Goal: Complete application form: Complete application form

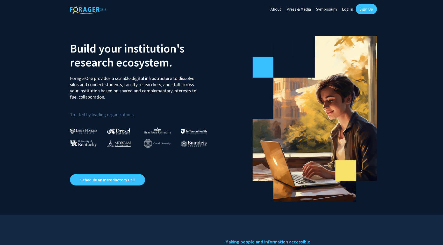
click at [348, 9] on link "Log In" at bounding box center [347, 9] width 16 height 18
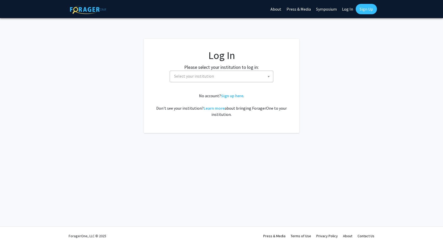
click at [216, 76] on span "Select your institution" at bounding box center [222, 76] width 101 height 11
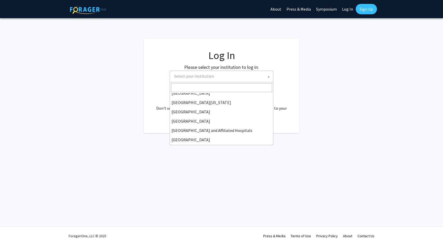
scroll to position [52, 0]
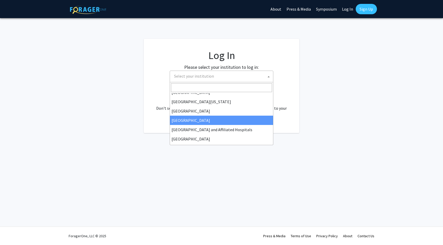
select select "23"
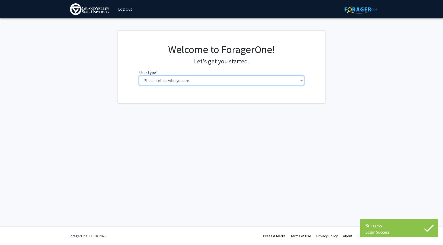
click at [197, 80] on select "Please tell us who you are Undergraduate Student Master's Student Doctoral Cand…" at bounding box center [221, 81] width 165 height 10
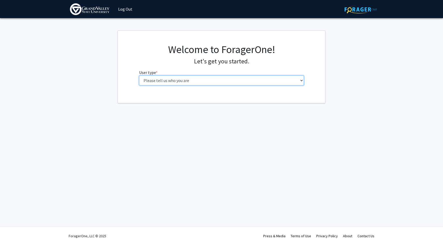
select select "5: faculty"
click at [139, 76] on select "Please tell us who you are Undergraduate Student Master's Student Doctoral Cand…" at bounding box center [221, 81] width 165 height 10
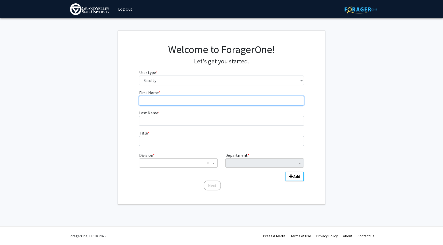
click at [173, 102] on input "First Name * required" at bounding box center [221, 101] width 165 height 10
type input "Leda"
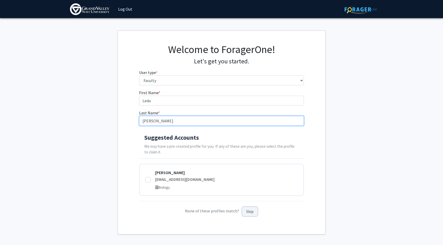
type input "[PERSON_NAME]"
click at [251, 210] on button "Skip" at bounding box center [249, 212] width 16 height 10
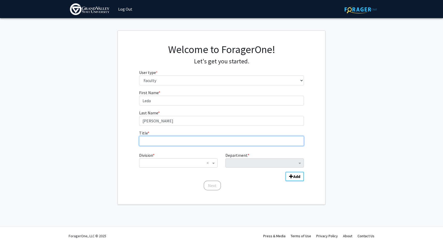
click at [167, 137] on input "Title * required" at bounding box center [221, 141] width 165 height 10
click at [245, 165] on div "Department" at bounding box center [260, 163] width 71 height 8
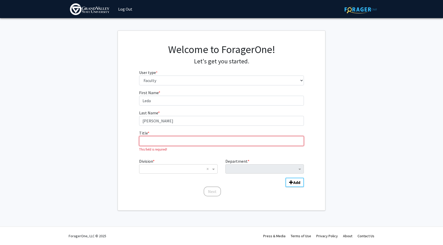
click at [177, 140] on input "Title * required" at bounding box center [221, 141] width 165 height 10
click at [159, 141] on input "Title * required" at bounding box center [221, 141] width 165 height 10
click at [173, 139] on input "Title * required" at bounding box center [221, 141] width 165 height 10
type input "D"
click at [153, 171] on input "Division" at bounding box center [173, 169] width 62 height 6
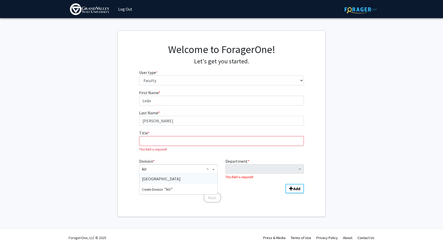
type input "[PERSON_NAME]"
click at [146, 179] on span "[GEOGRAPHIC_DATA]" at bounding box center [161, 178] width 39 height 5
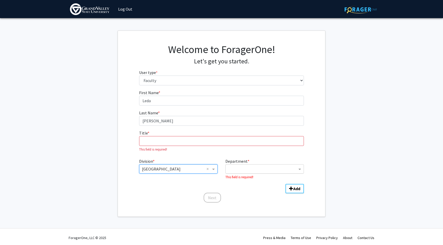
click at [250, 171] on input "Department" at bounding box center [262, 169] width 69 height 6
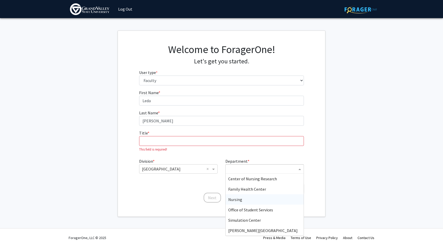
click at [240, 199] on span "Nursing" at bounding box center [235, 199] width 14 height 5
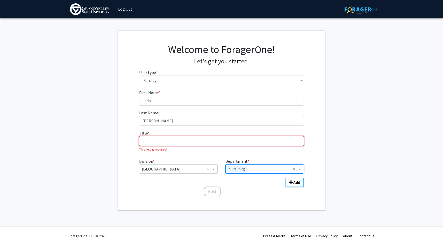
click at [196, 143] on input "Title * required" at bounding box center [221, 141] width 165 height 10
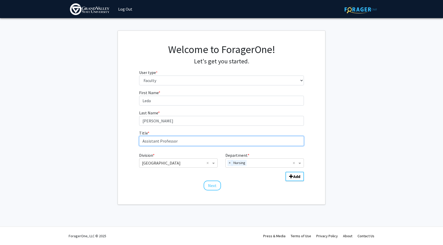
type input "Assistant Professor"
click at [128, 117] on div "First Name * required [PERSON_NAME] Last Name * required [PERSON_NAME] Title * …" at bounding box center [221, 140] width 207 height 101
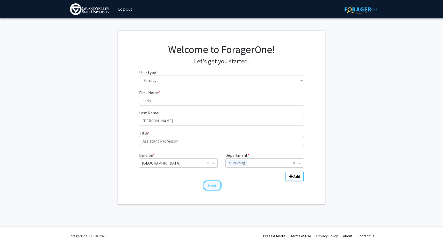
click at [212, 186] on button "Next" at bounding box center [211, 186] width 17 height 10
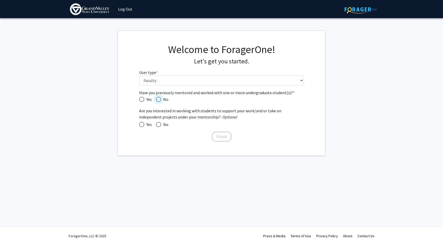
click at [160, 99] on span "Have you previously mentored and worked with one or more undergraduate student(…" at bounding box center [158, 99] width 5 height 5
click at [160, 99] on input "No" at bounding box center [158, 99] width 5 height 5
radio input "true"
click at [159, 125] on span at bounding box center [158, 124] width 5 height 5
click at [159, 125] on input "No" at bounding box center [158, 124] width 5 height 5
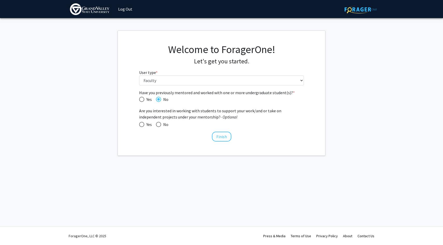
radio input "true"
click at [222, 135] on button "Finish" at bounding box center [221, 137] width 19 height 10
